Goal: Task Accomplishment & Management: Use online tool/utility

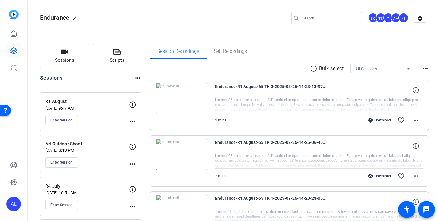
click at [334, 20] on input "Search" at bounding box center [329, 18] width 55 height 7
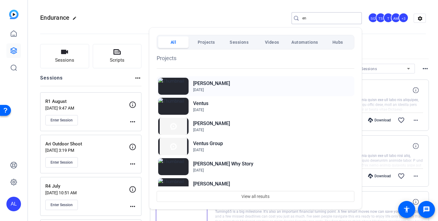
type input "en"
click at [243, 84] on div "Endicott Sep 2, 2025" at bounding box center [256, 86] width 198 height 20
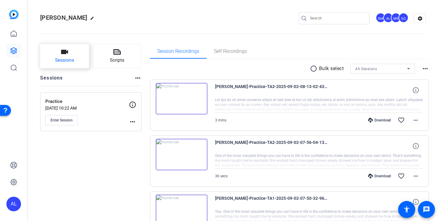
click at [76, 55] on button "Sessions" at bounding box center [64, 56] width 49 height 24
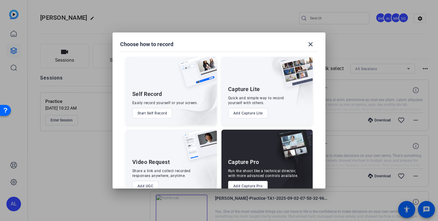
click at [259, 184] on button "Add Capture Pro" at bounding box center [248, 186] width 40 height 10
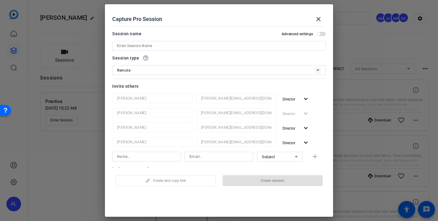
click at [227, 46] on input at bounding box center [219, 45] width 204 height 7
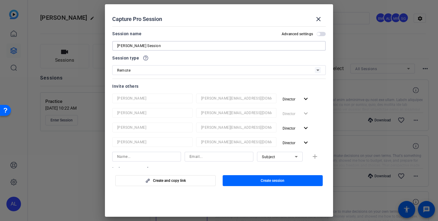
click at [120, 45] on input "[PERSON_NAME] Session" at bounding box center [219, 45] width 204 height 7
type input "B-roll Session"
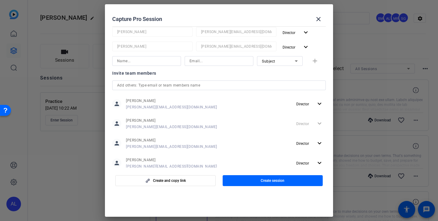
scroll to position [112, 0]
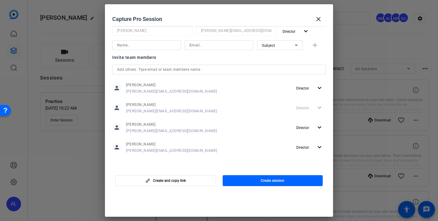
click at [200, 68] on input "text" at bounding box center [219, 69] width 204 height 7
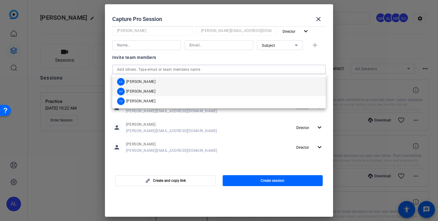
click at [192, 90] on mat-option "SH [PERSON_NAME]" at bounding box center [218, 92] width 213 height 10
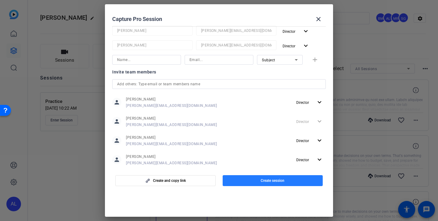
click at [270, 179] on span "Create session" at bounding box center [273, 181] width 24 height 5
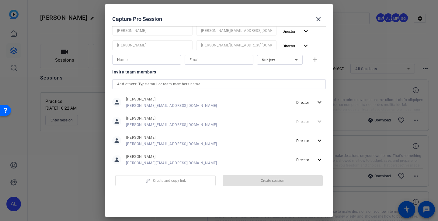
scroll to position [0, 0]
